Goal: Task Accomplishment & Management: Use online tool/utility

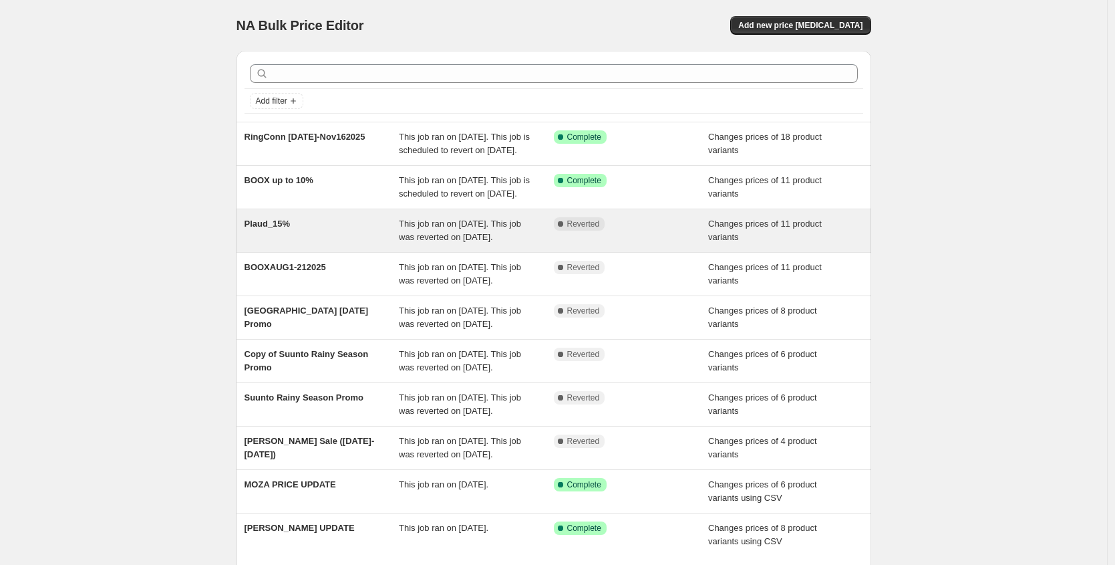
click at [434, 242] on span "This job ran on [DATE]. This job was reverted on [DATE]." at bounding box center [460, 230] width 122 height 23
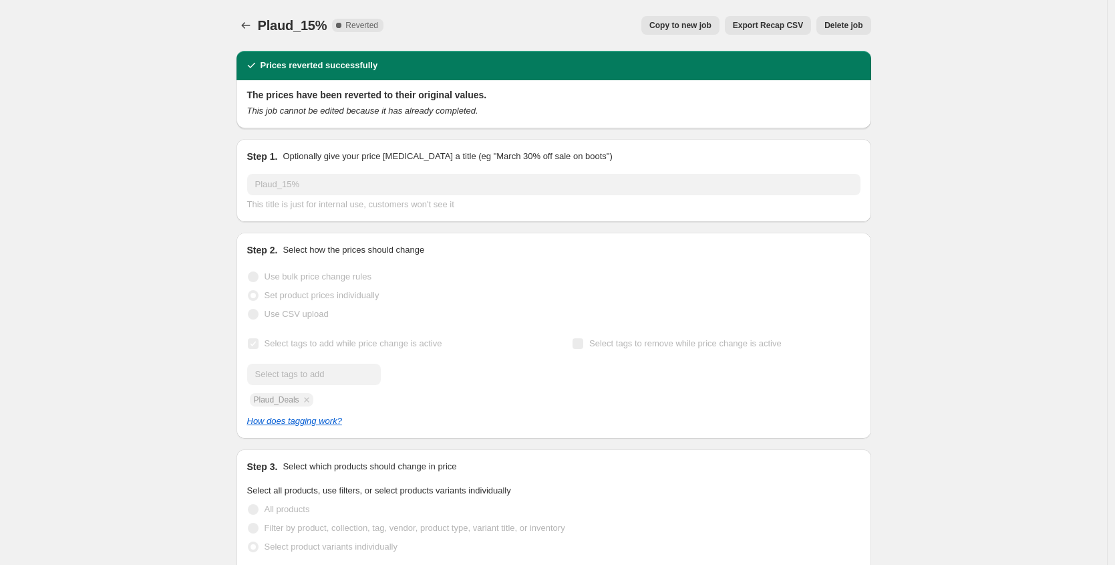
click at [680, 23] on span "Copy to new job" at bounding box center [681, 25] width 62 height 11
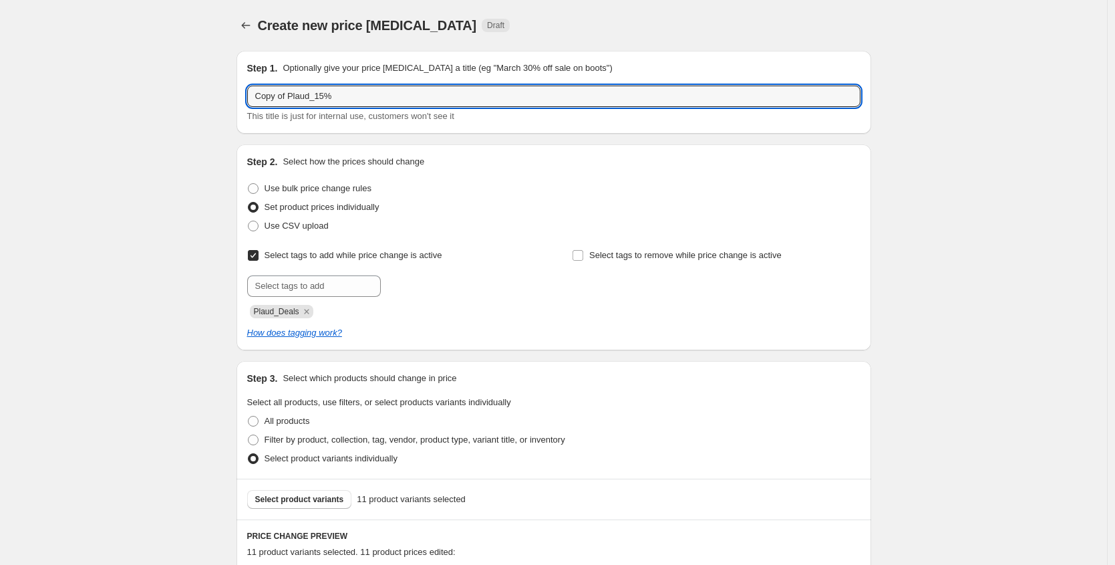
drag, startPoint x: 291, startPoint y: 94, endPoint x: 240, endPoint y: 86, distance: 51.3
click at [240, 86] on div "Step 1. Optionally give your price [MEDICAL_DATA] a title (eg "March 30% off sa…" at bounding box center [554, 92] width 635 height 83
click at [330, 101] on input "October Plaud_15%" at bounding box center [553, 96] width 613 height 21
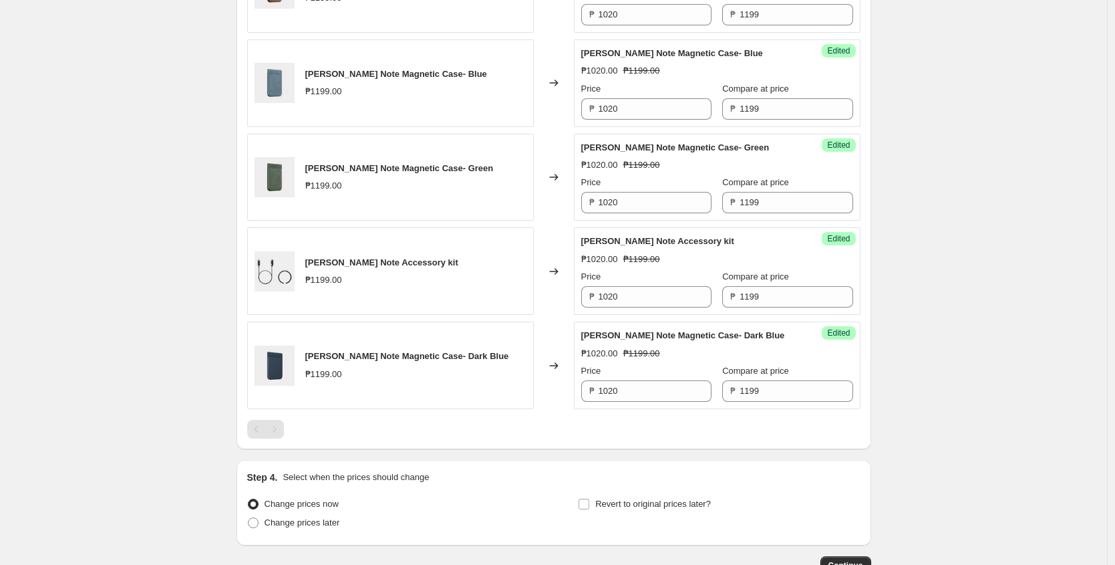
scroll to position [1276, 0]
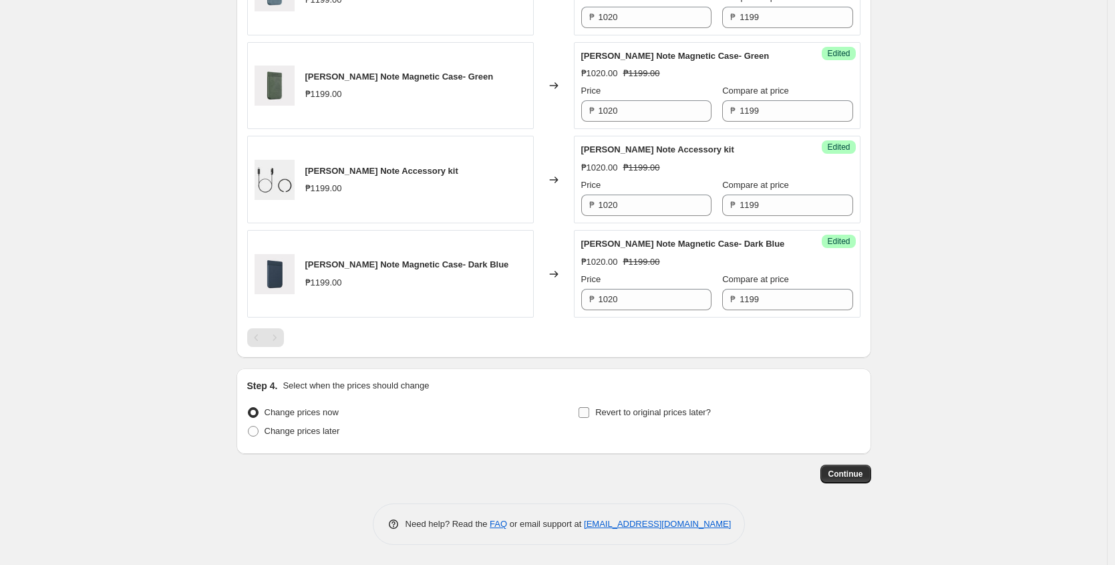
type input "October Plaud_10%"
click at [581, 412] on span at bounding box center [584, 412] width 12 height 12
click at [581, 412] on input "Revert to original prices later?" at bounding box center [584, 412] width 11 height 11
checkbox input "true"
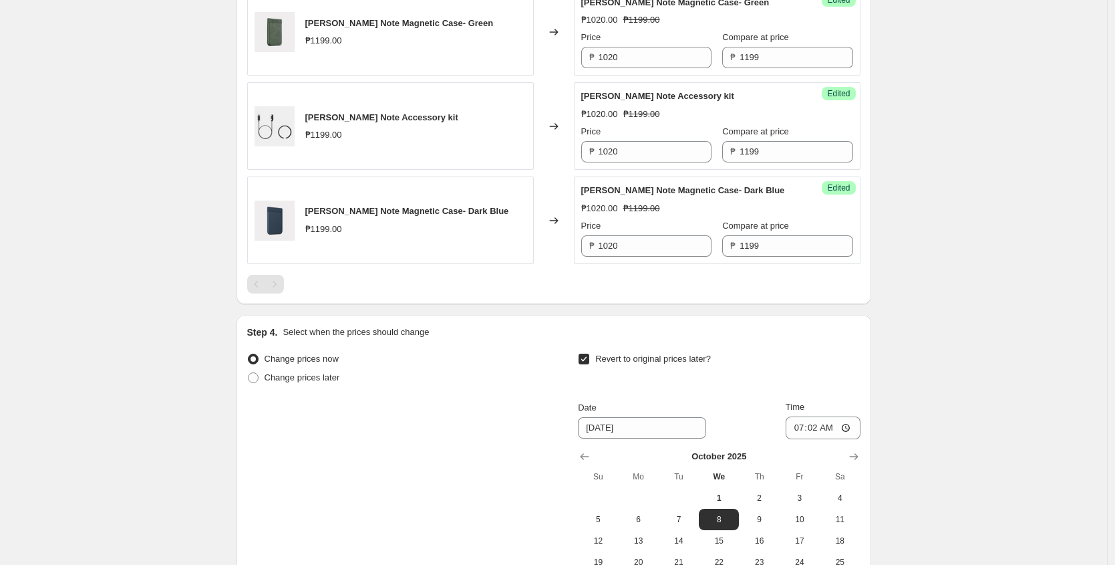
scroll to position [1344, 0]
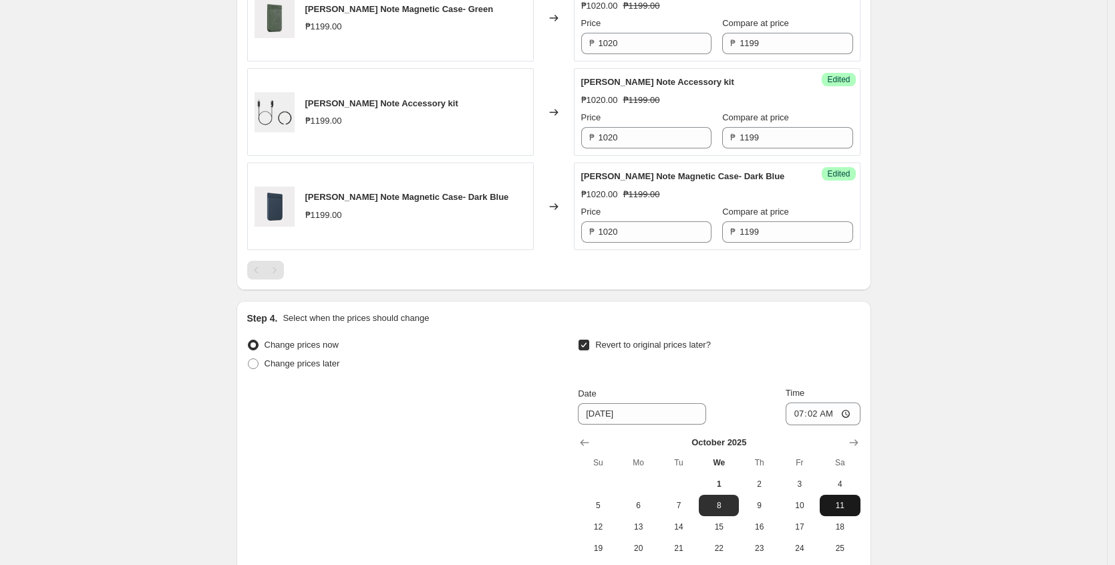
click at [838, 504] on span "11" at bounding box center [839, 505] width 29 height 11
type input "[DATE]"
click at [799, 410] on input "07:02" at bounding box center [823, 413] width 75 height 23
type input "23:59"
click at [527, 376] on div "Change prices now Change prices later Revert to original prices later? Date [DA…" at bounding box center [553, 457] width 613 height 245
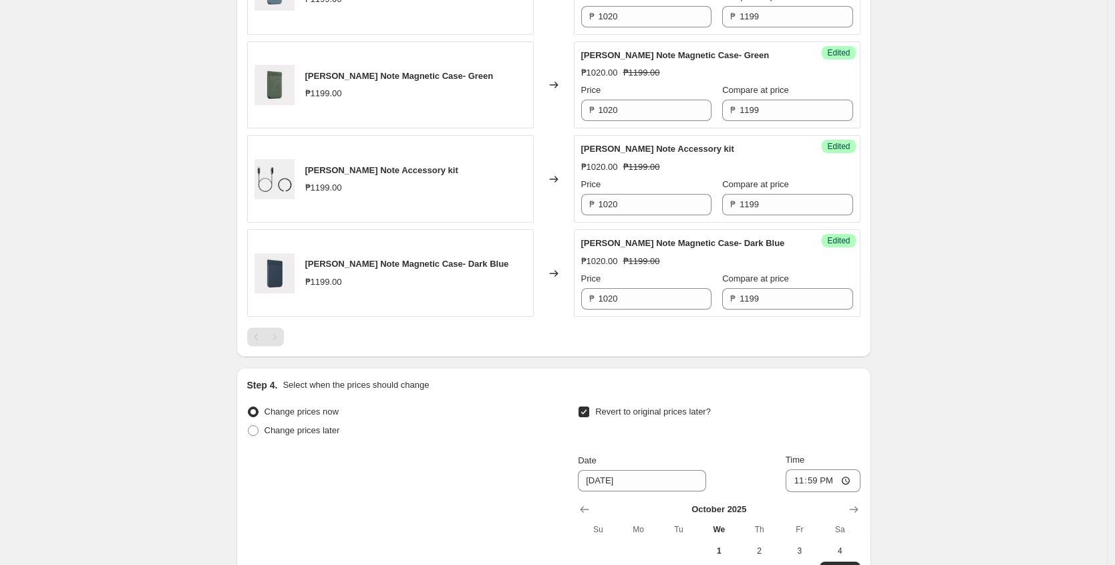
scroll to position [1283, 0]
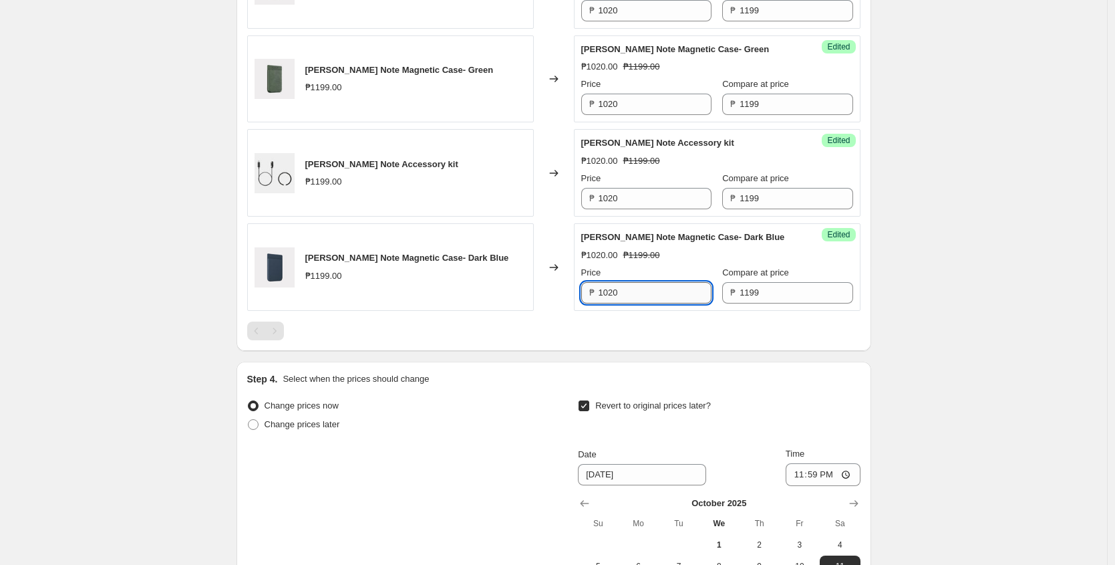
click at [640, 299] on input "1020" at bounding box center [655, 292] width 113 height 21
click at [650, 299] on input "1080" at bounding box center [655, 292] width 113 height 21
type input "1080"
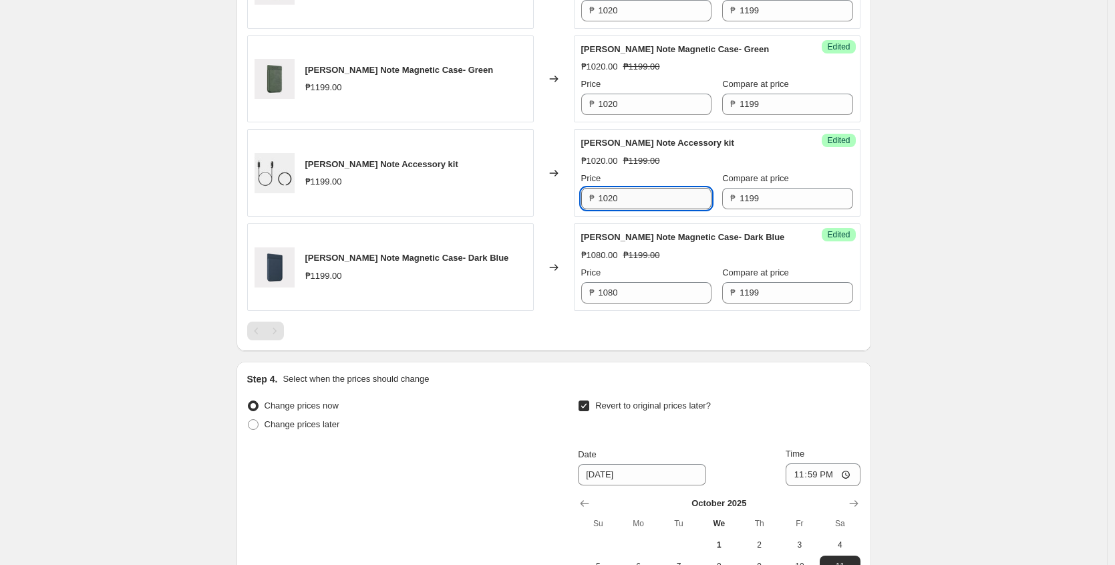
click at [637, 196] on input "1020" at bounding box center [655, 198] width 113 height 21
paste input "8"
type input "1080"
click at [640, 103] on input "1020" at bounding box center [655, 104] width 113 height 21
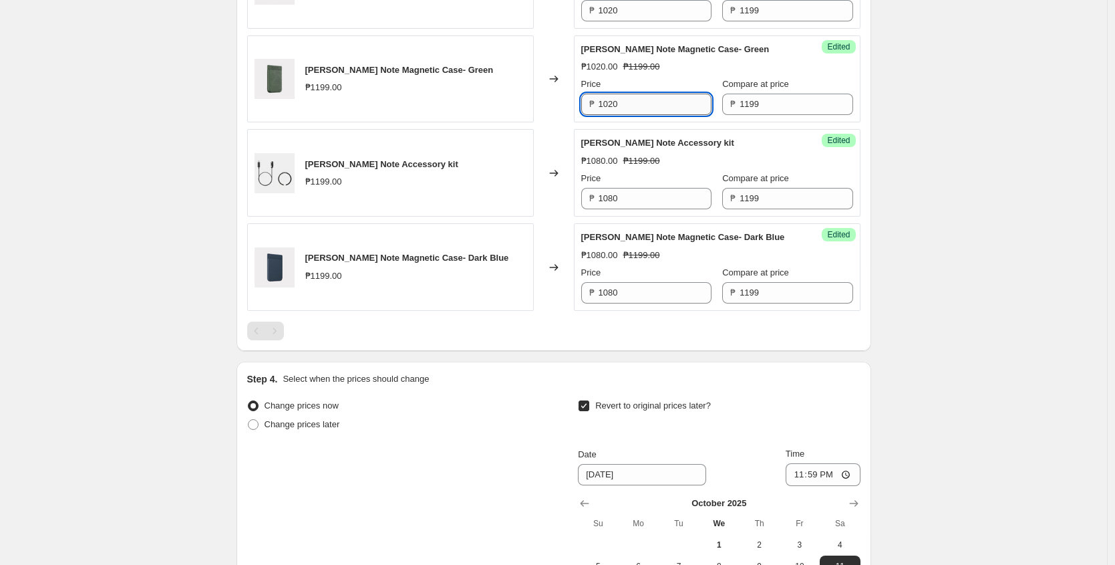
click at [640, 103] on input "1020" at bounding box center [655, 104] width 113 height 21
paste input "8"
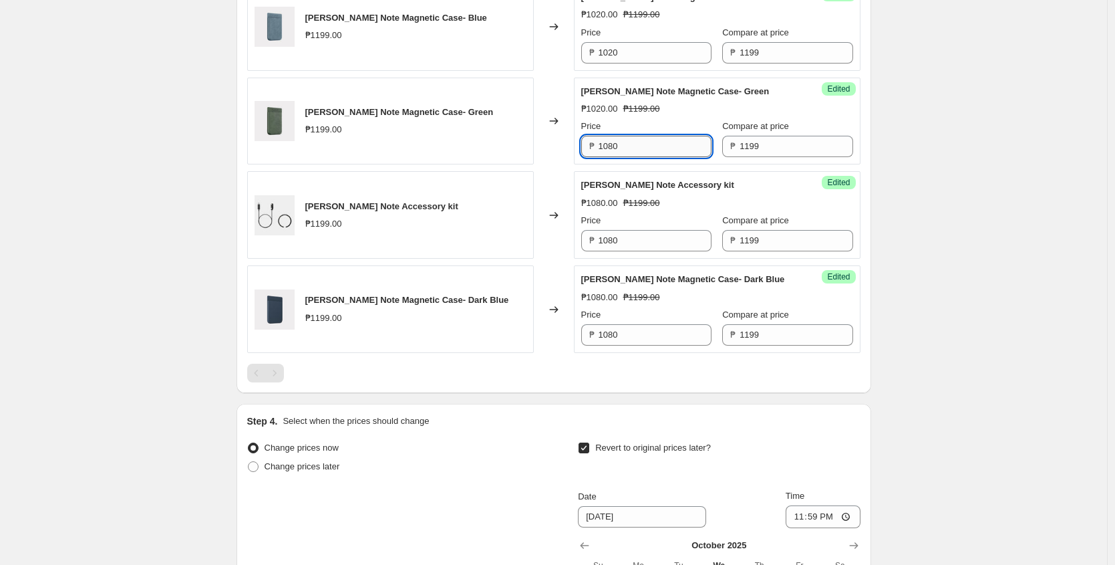
scroll to position [1222, 0]
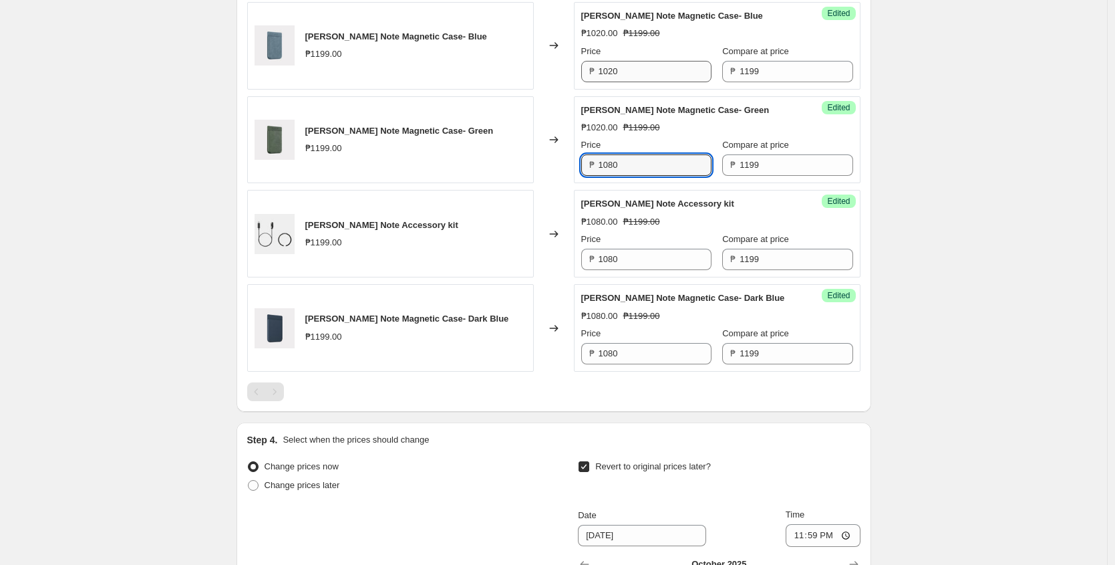
type input "1080"
click at [635, 72] on input "1020" at bounding box center [655, 71] width 113 height 21
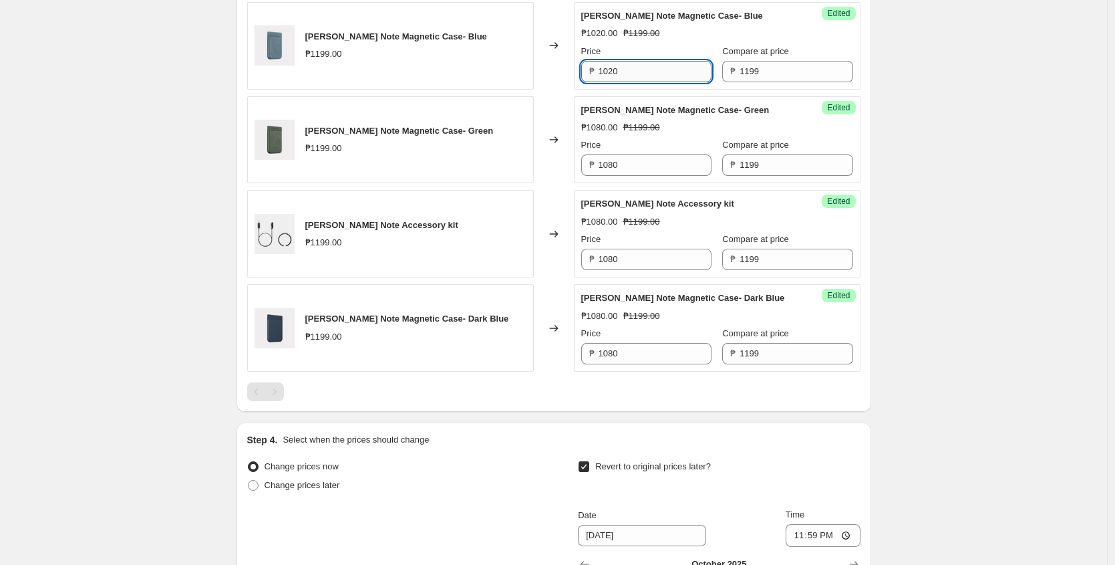
click at [635, 72] on input "1020" at bounding box center [655, 71] width 113 height 21
paste input "8"
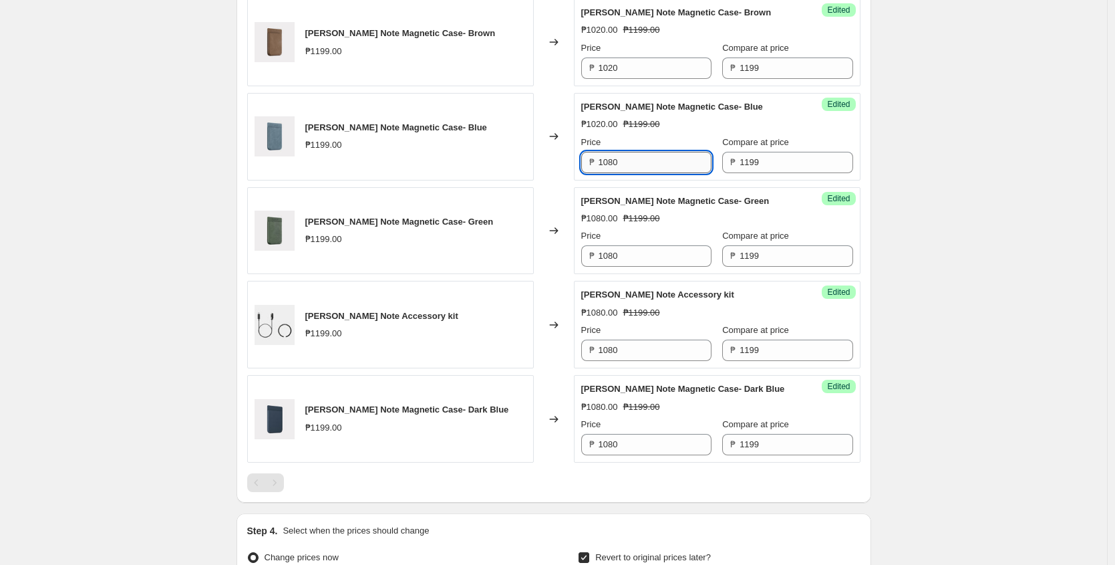
scroll to position [1129, 0]
type input "1080"
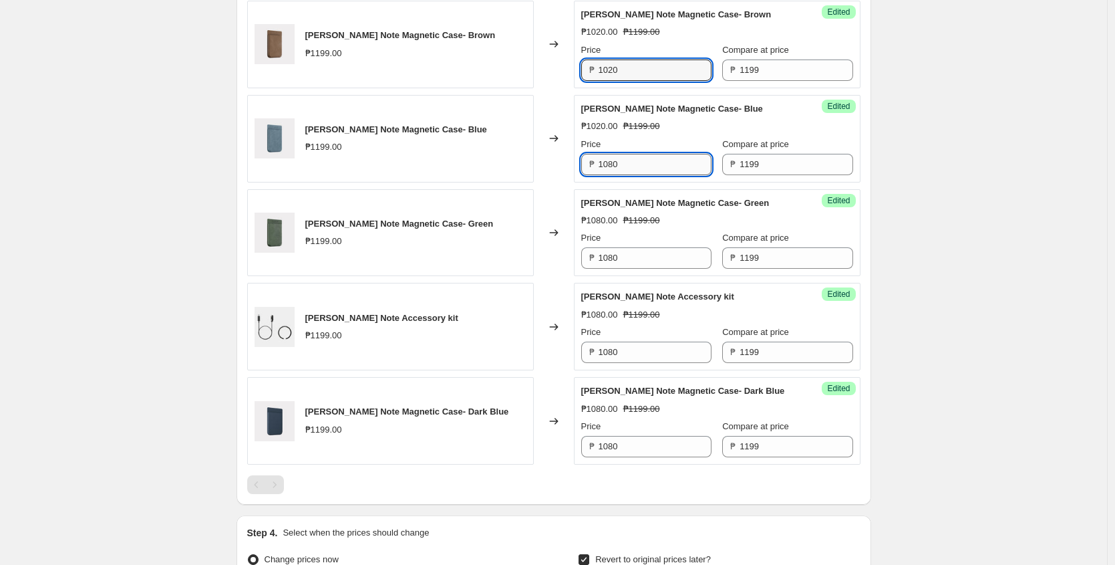
click at [635, 72] on input "1020" at bounding box center [655, 69] width 113 height 21
paste input "8"
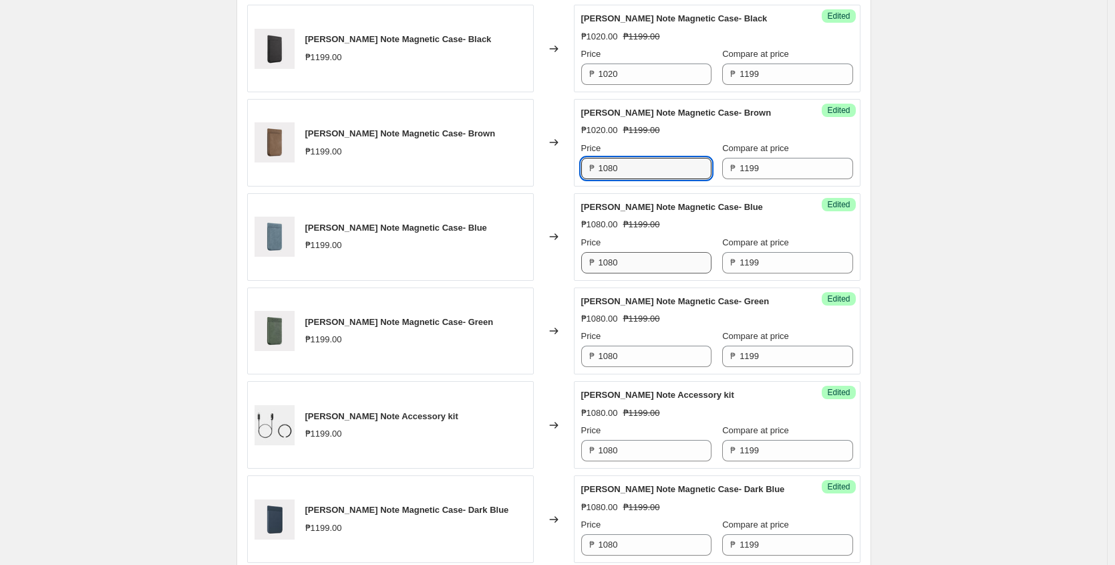
scroll to position [1030, 0]
type input "1080"
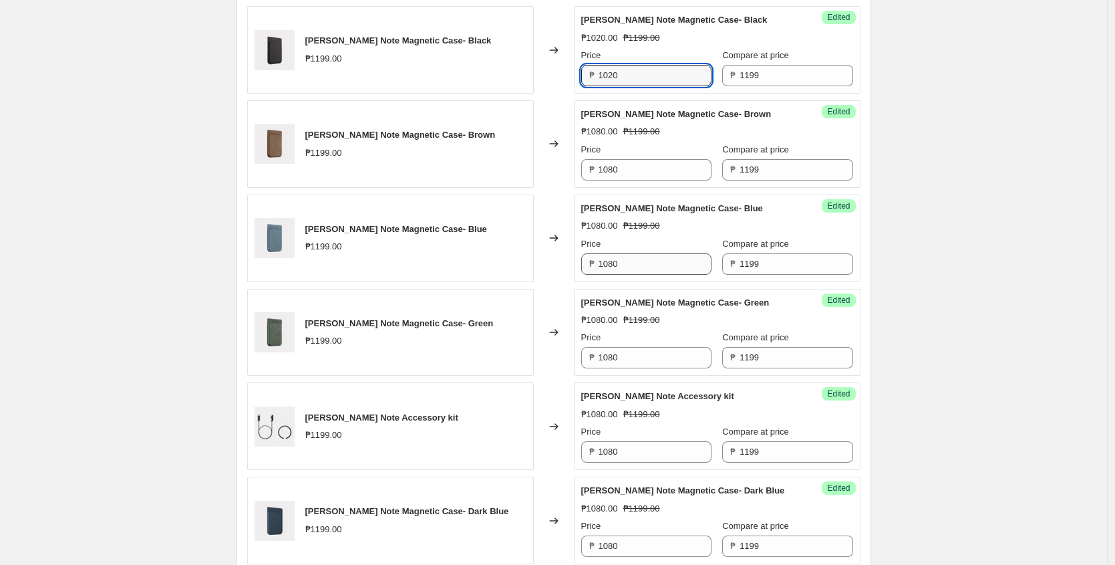
click at [635, 72] on input "1020" at bounding box center [655, 75] width 113 height 21
paste input "8"
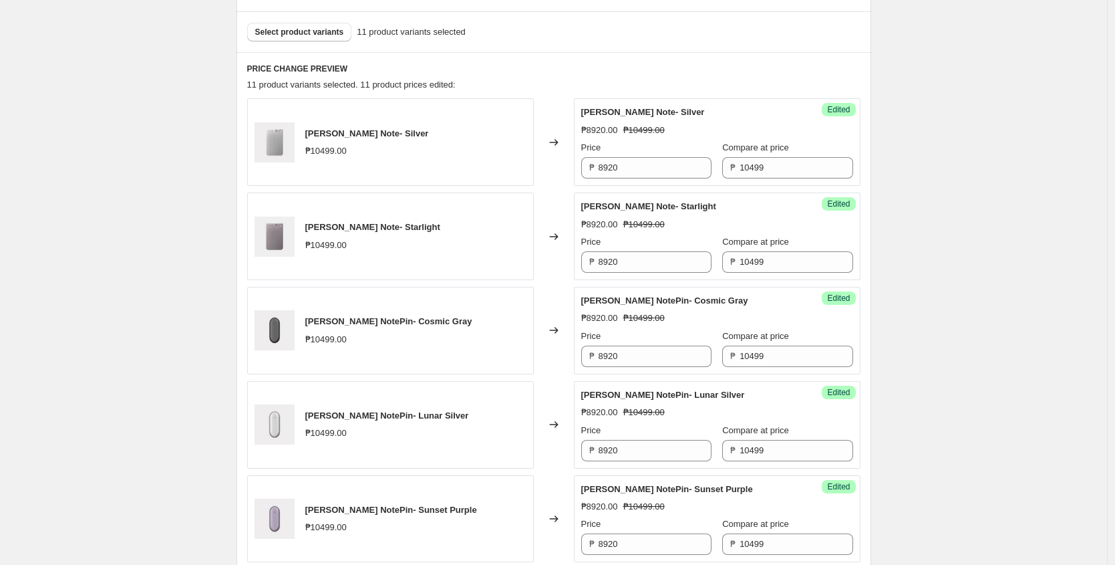
scroll to position [447, 0]
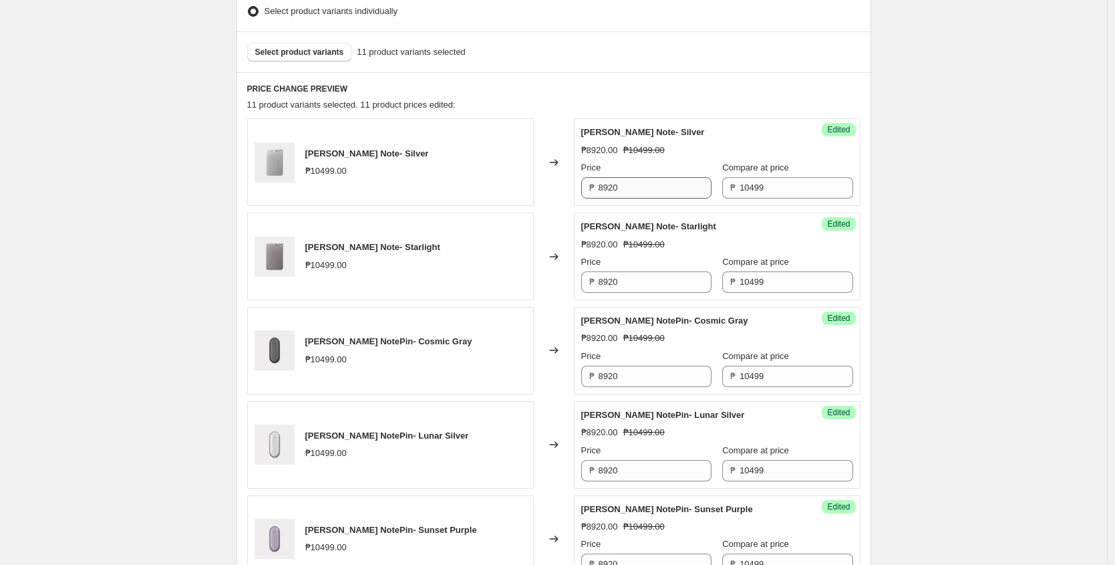
type input "1080"
click at [636, 184] on input "8920" at bounding box center [655, 187] width 113 height 21
click at [646, 196] on input "9450" at bounding box center [655, 187] width 113 height 21
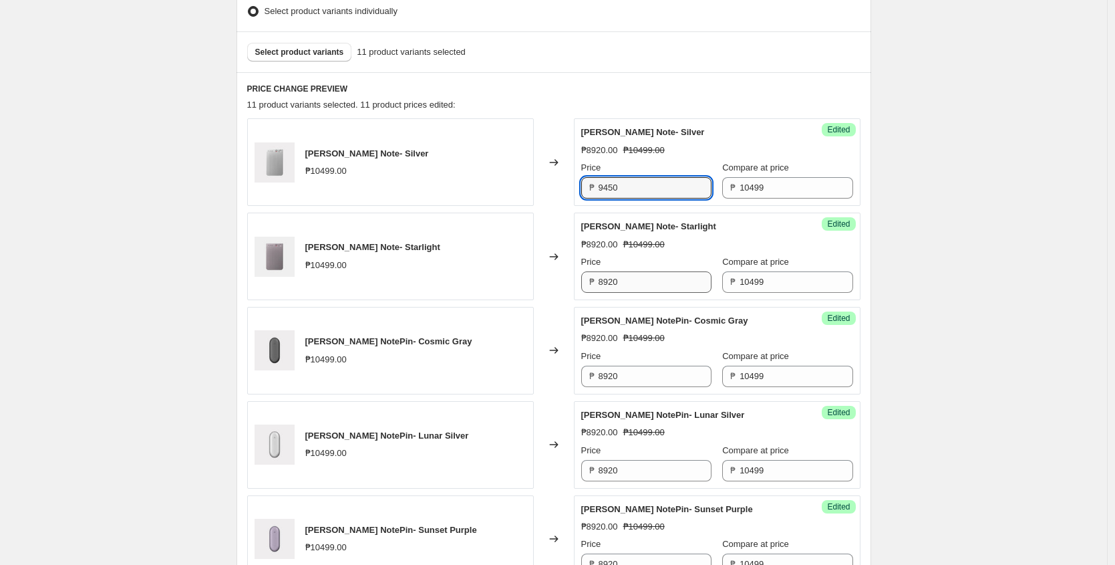
type input "9450"
click at [633, 278] on input "8920" at bounding box center [655, 281] width 113 height 21
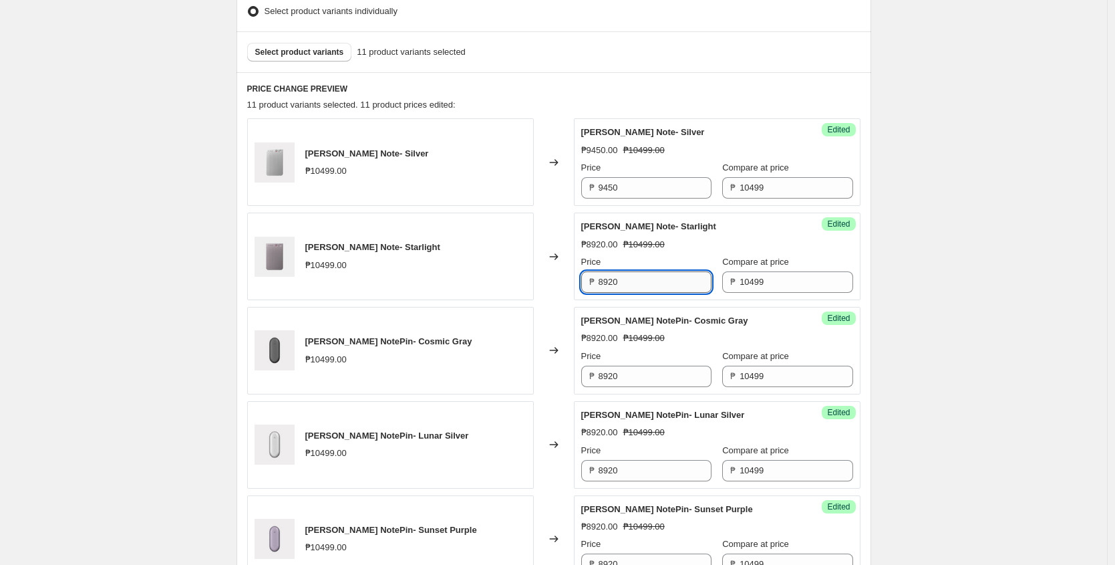
paste input "945"
type input "9450"
click at [641, 374] on input "8920" at bounding box center [655, 376] width 113 height 21
paste input "945"
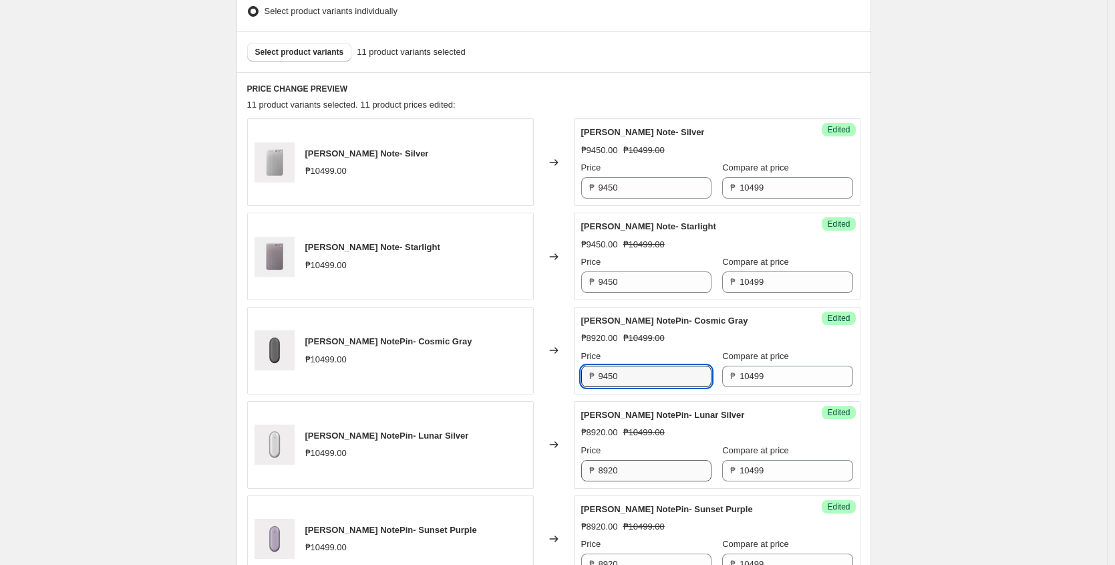
type input "9450"
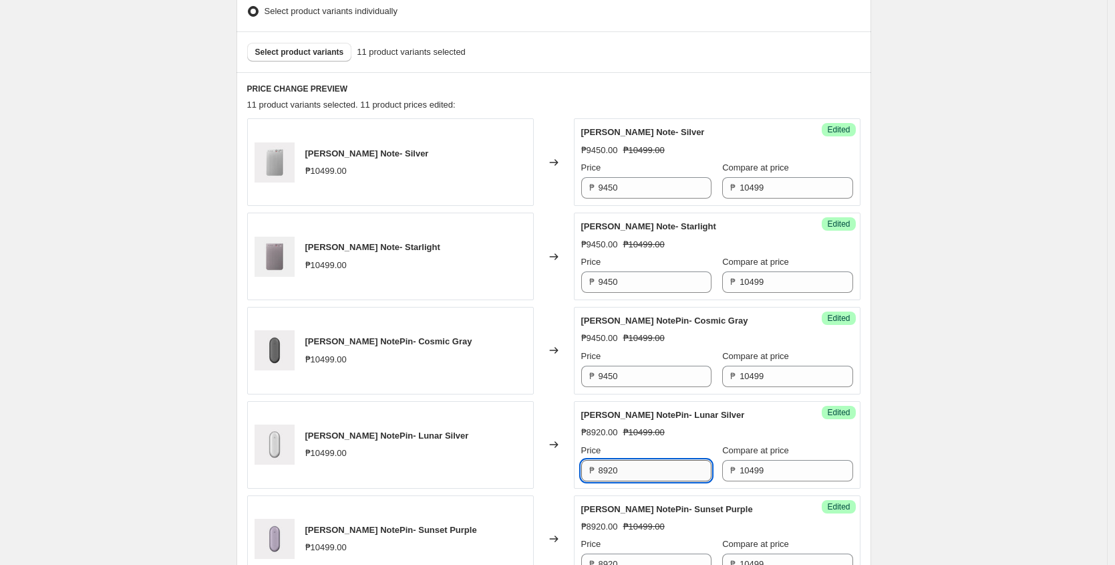
click at [629, 471] on input "8920" at bounding box center [655, 470] width 113 height 21
paste input "945"
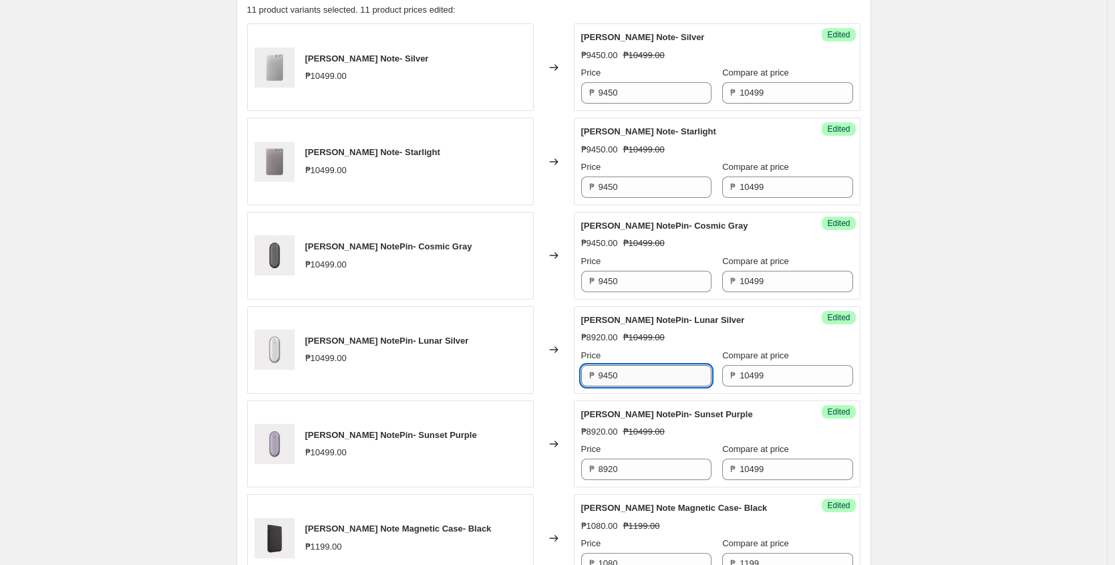
type input "9450"
click at [629, 471] on input "8920" at bounding box center [655, 468] width 113 height 21
paste input "945"
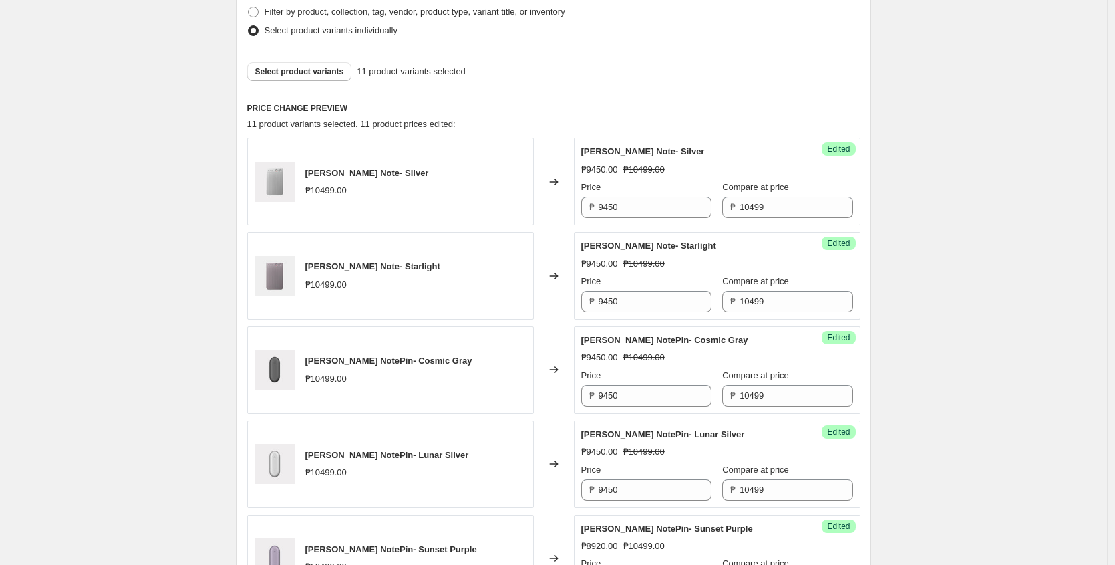
scroll to position [427, 0]
type input "9450"
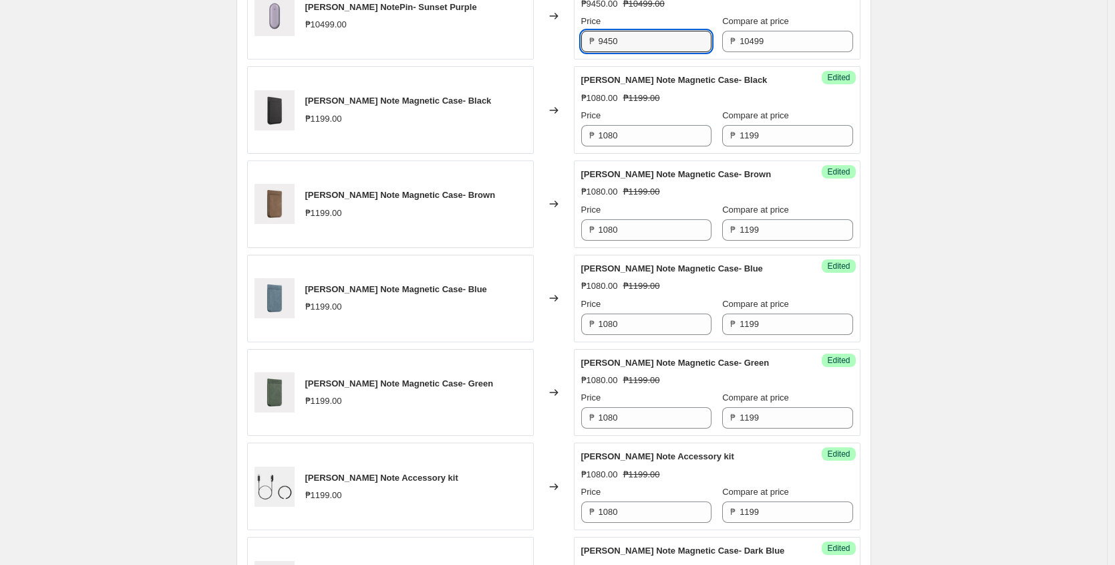
scroll to position [1505, 0]
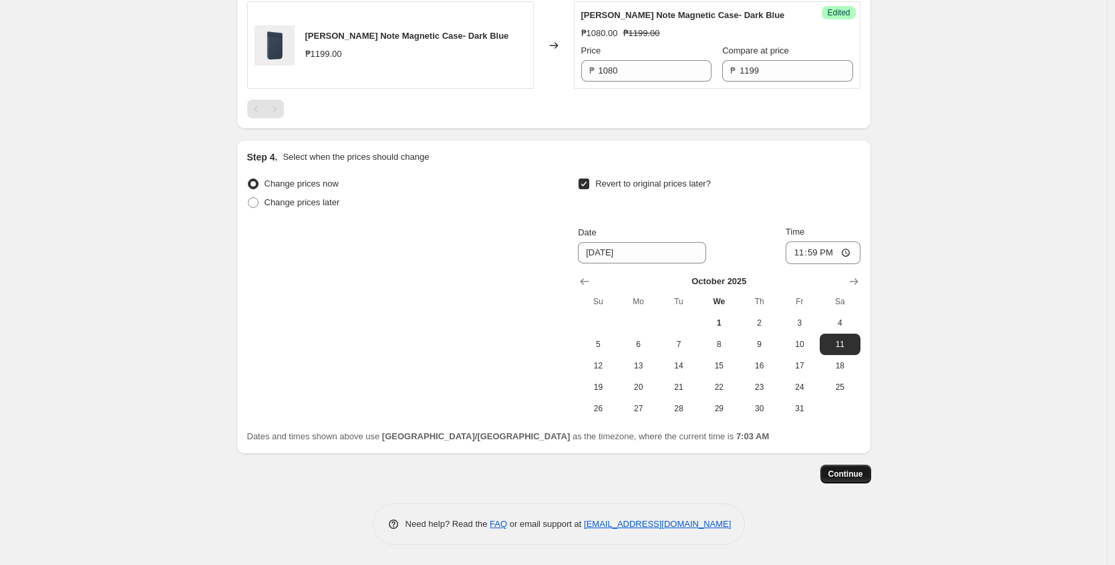
click at [838, 472] on span "Continue" at bounding box center [846, 473] width 35 height 11
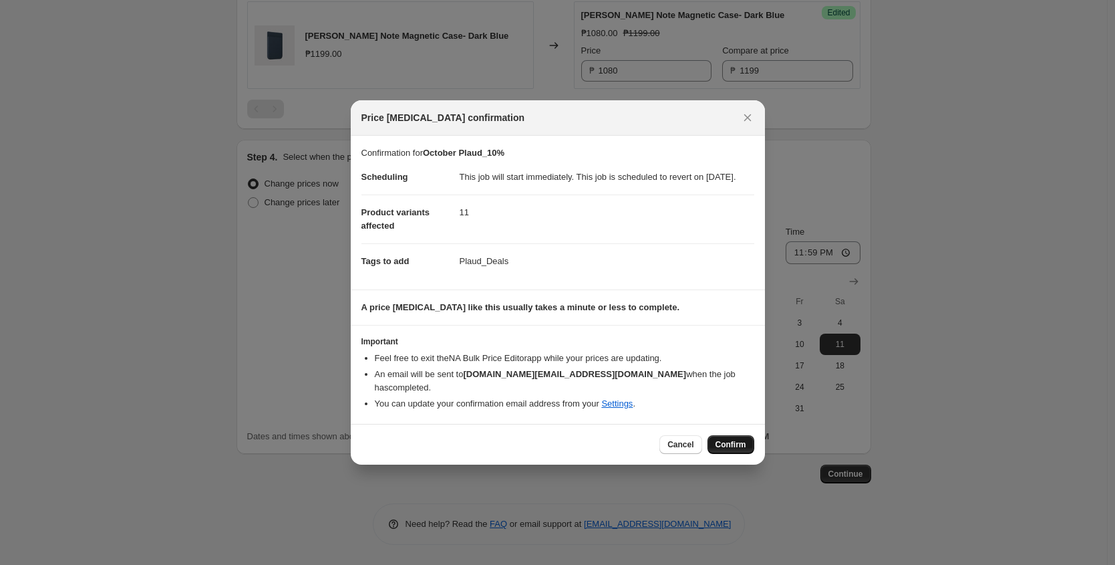
click at [720, 440] on span "Confirm" at bounding box center [731, 444] width 31 height 11
